Goal: Navigation & Orientation: Understand site structure

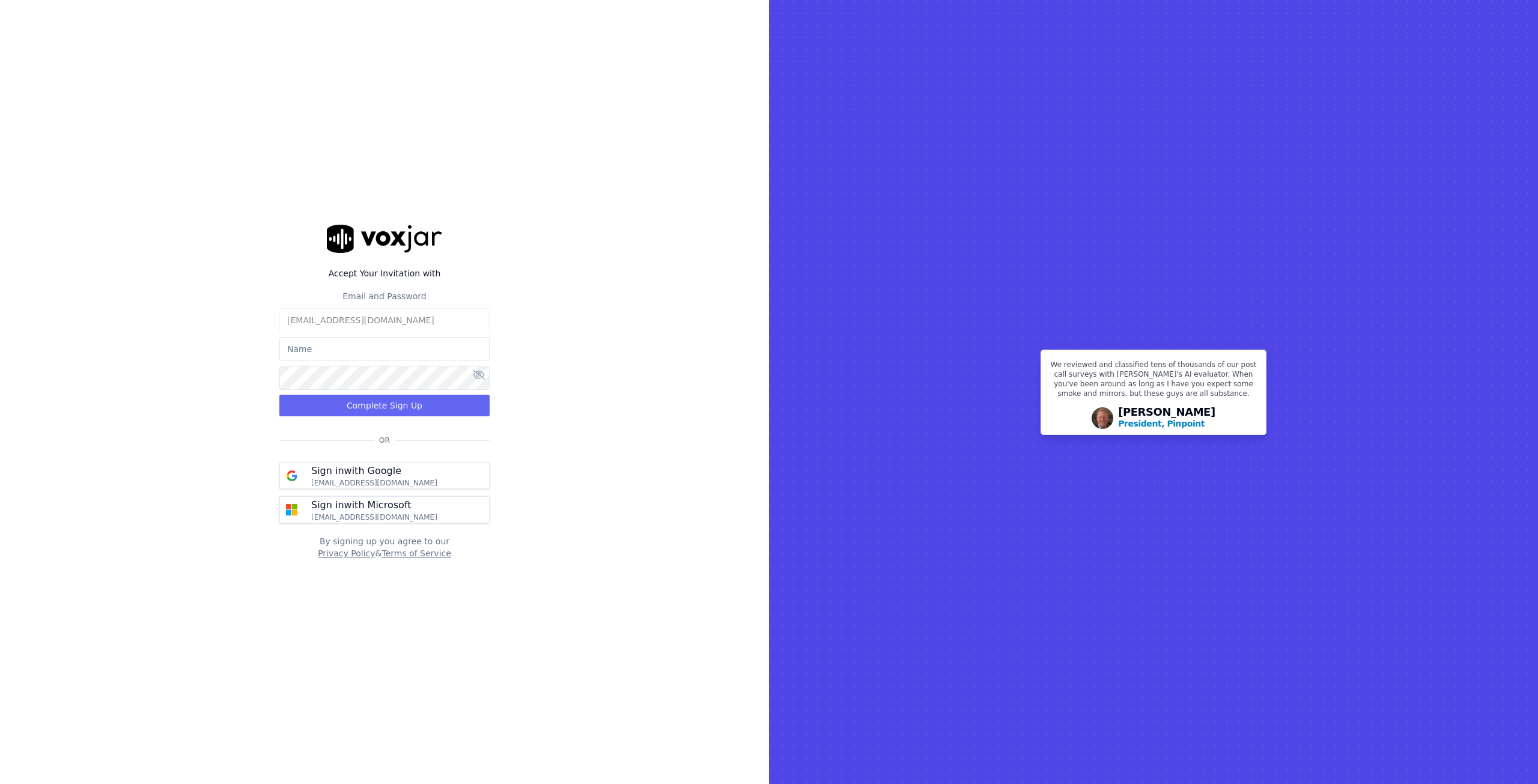
click at [382, 355] on input "text" at bounding box center [384, 349] width 210 height 24
type input "[PERSON_NAME]"
click at [364, 352] on input "[PERSON_NAME]" at bounding box center [384, 349] width 210 height 24
click at [333, 509] on p "Sign in with Microsoft" at bounding box center [361, 504] width 100 height 15
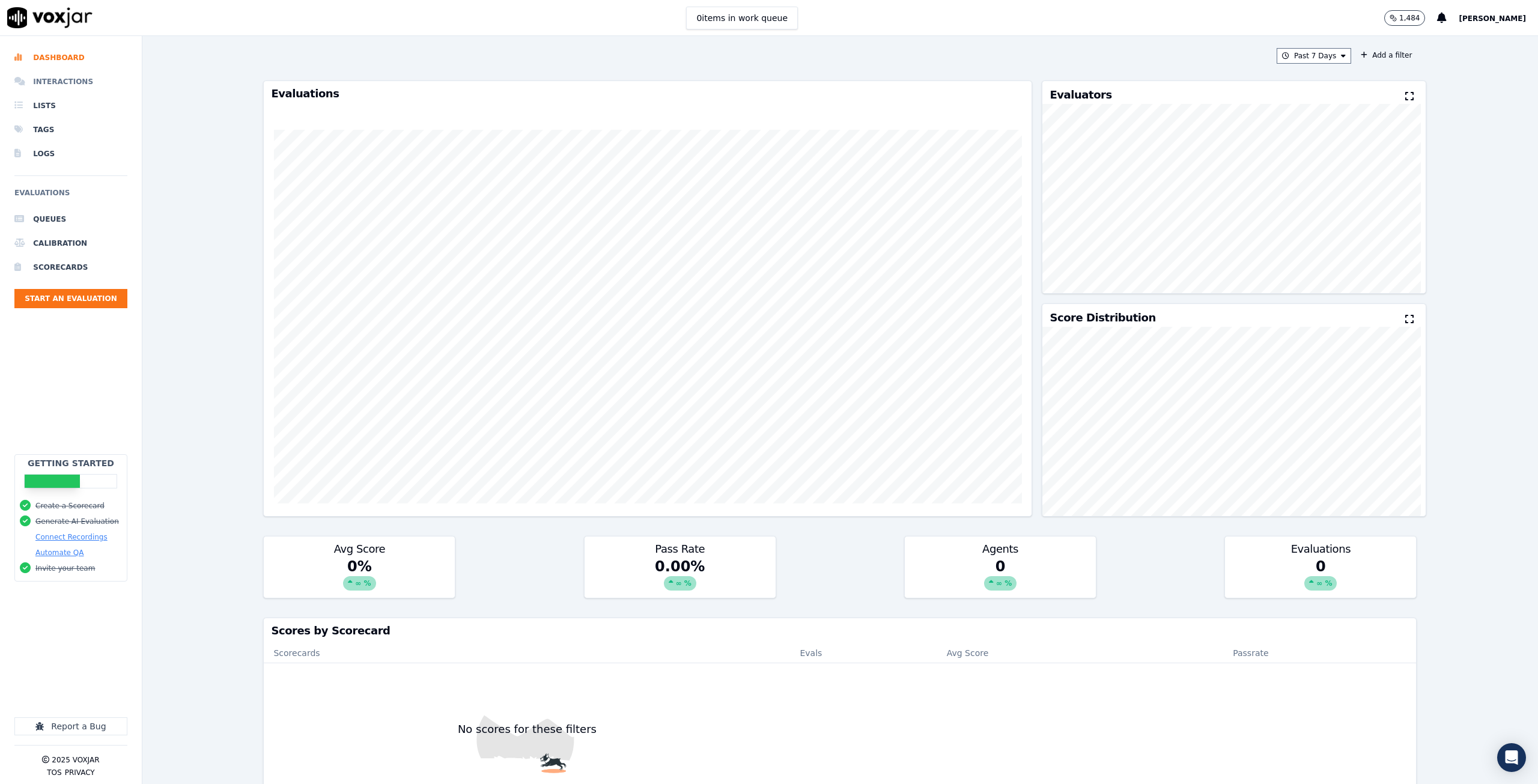
click at [64, 79] on li "Interactions" at bounding box center [71, 81] width 113 height 24
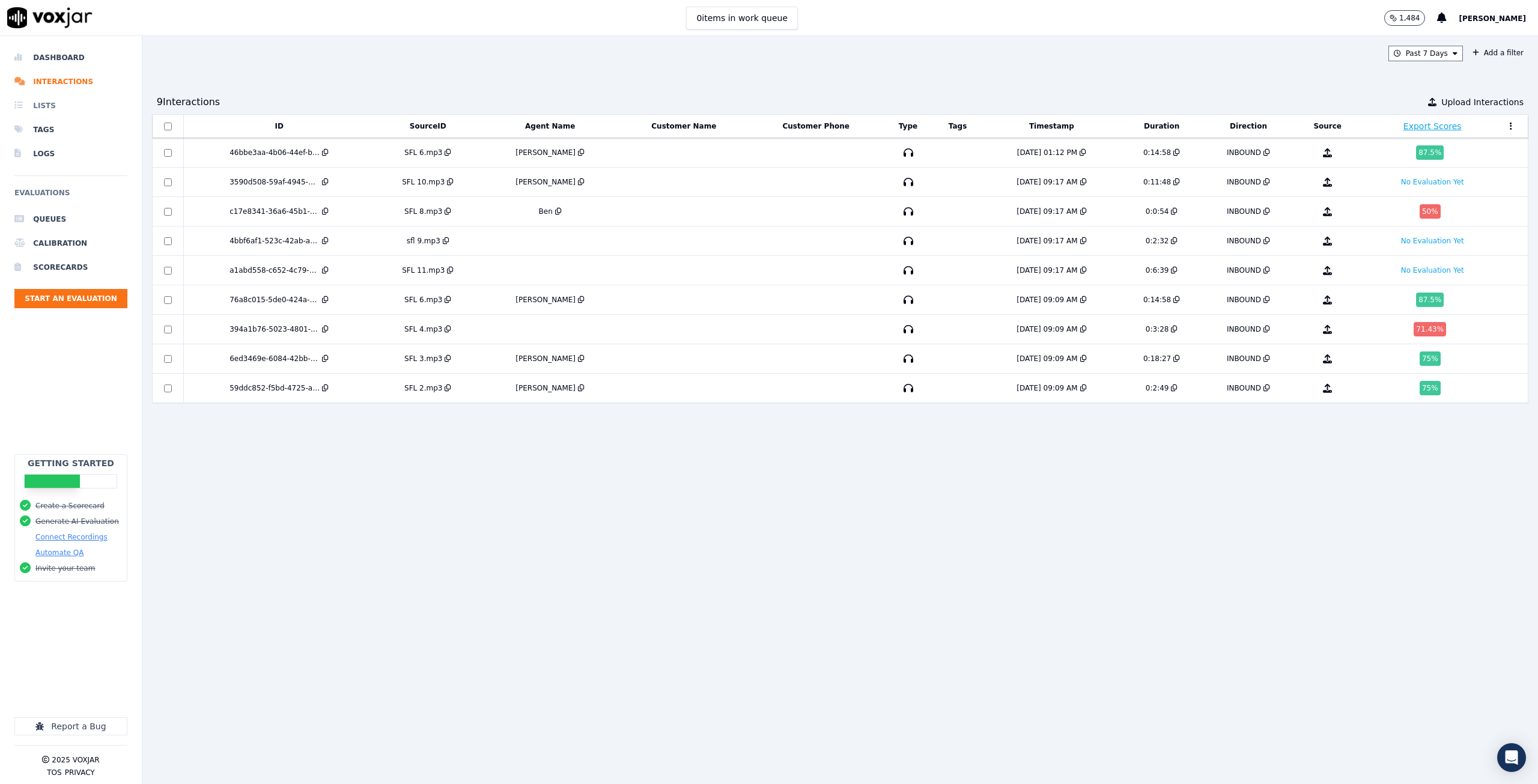
click at [44, 106] on li "Lists" at bounding box center [71, 106] width 113 height 24
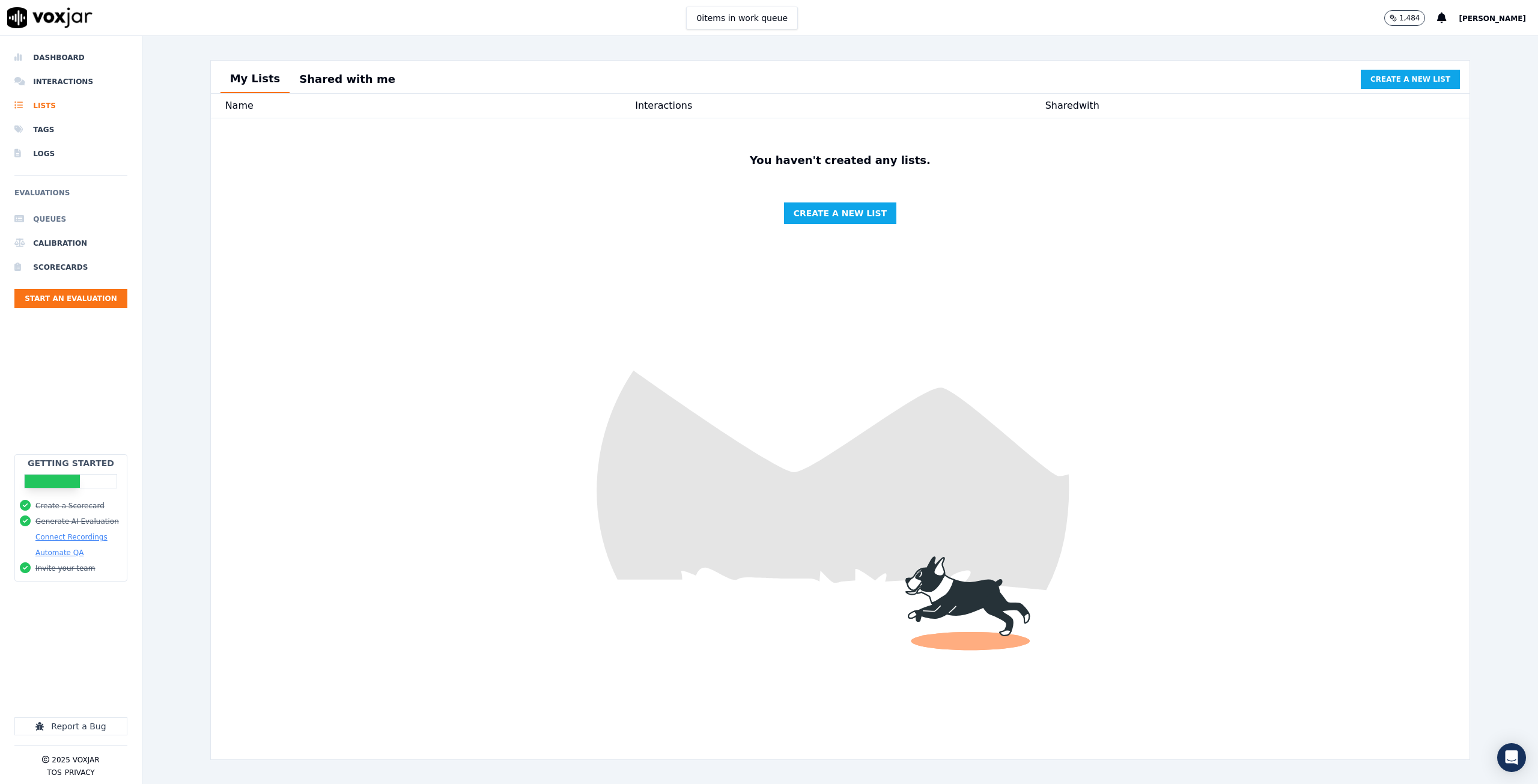
click at [47, 215] on li "Queues" at bounding box center [71, 220] width 113 height 24
